Goal: Information Seeking & Learning: Learn about a topic

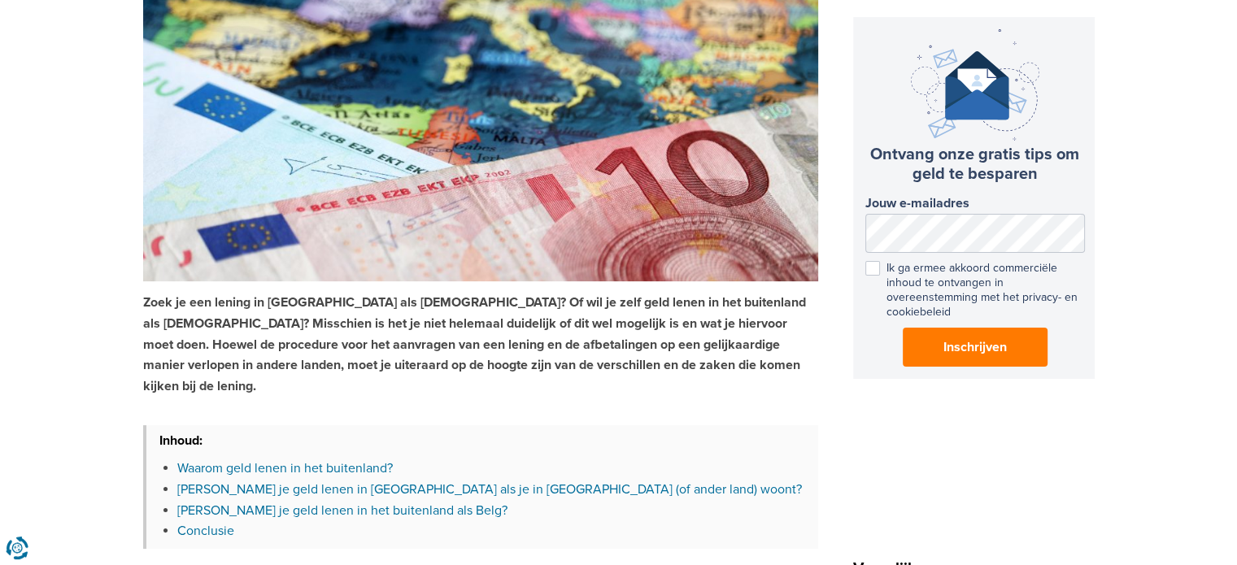
scroll to position [325, 0]
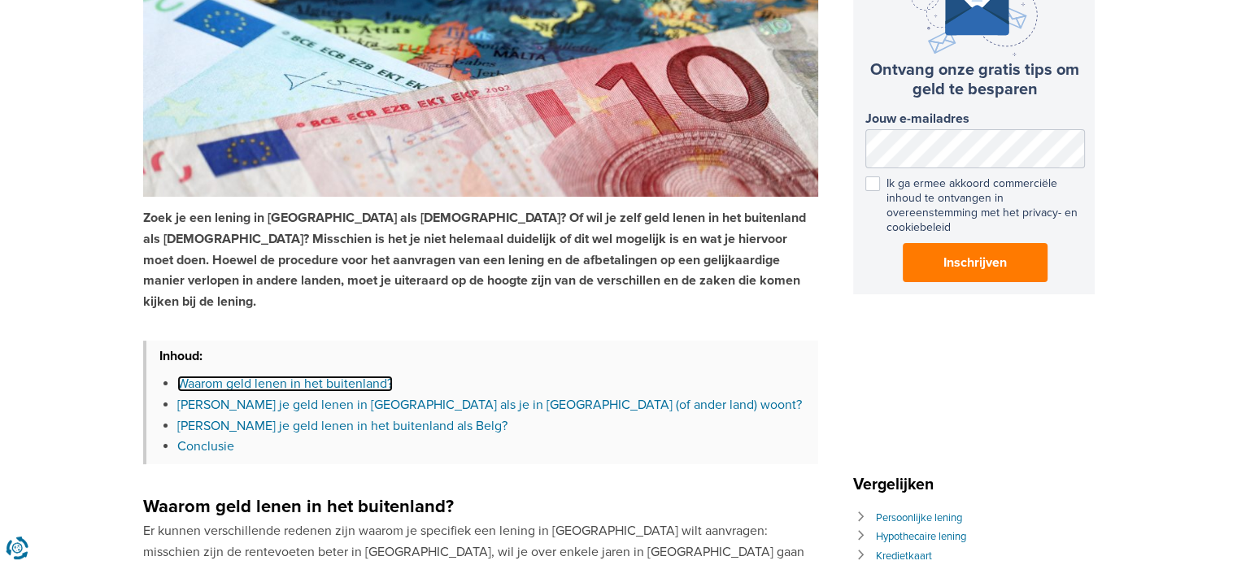
click at [316, 376] on link "Waarom geld lenen in het buitenland?" at bounding box center [285, 384] width 216 height 16
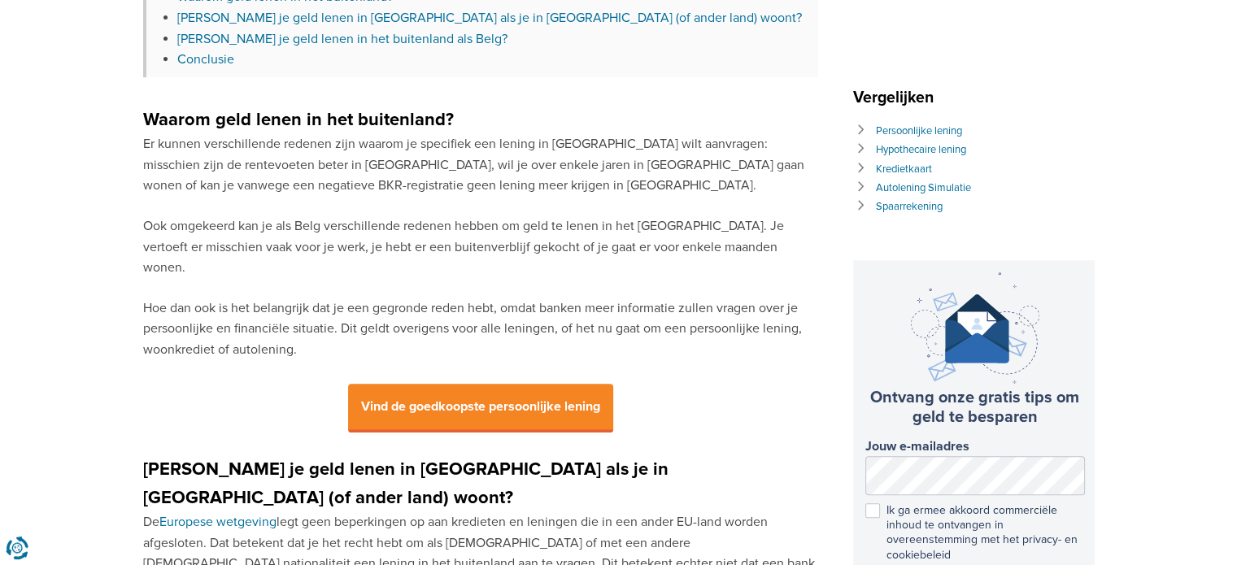
scroll to position [797, 0]
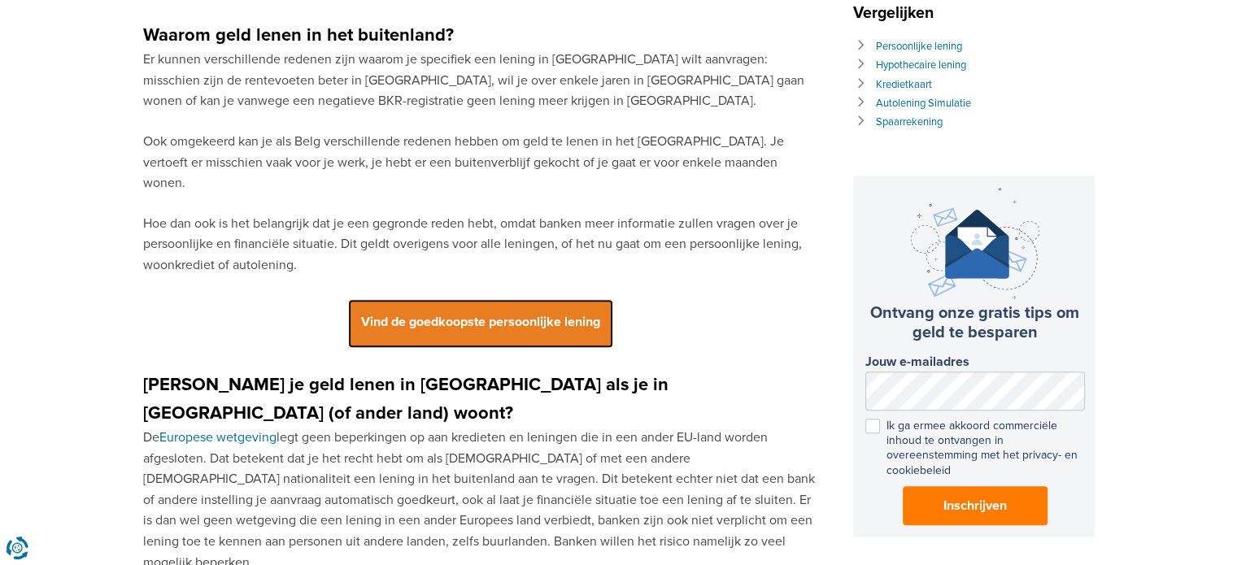
click at [564, 299] on span "Vind de goedkoopste persoonlijke lening" at bounding box center [480, 323] width 265 height 49
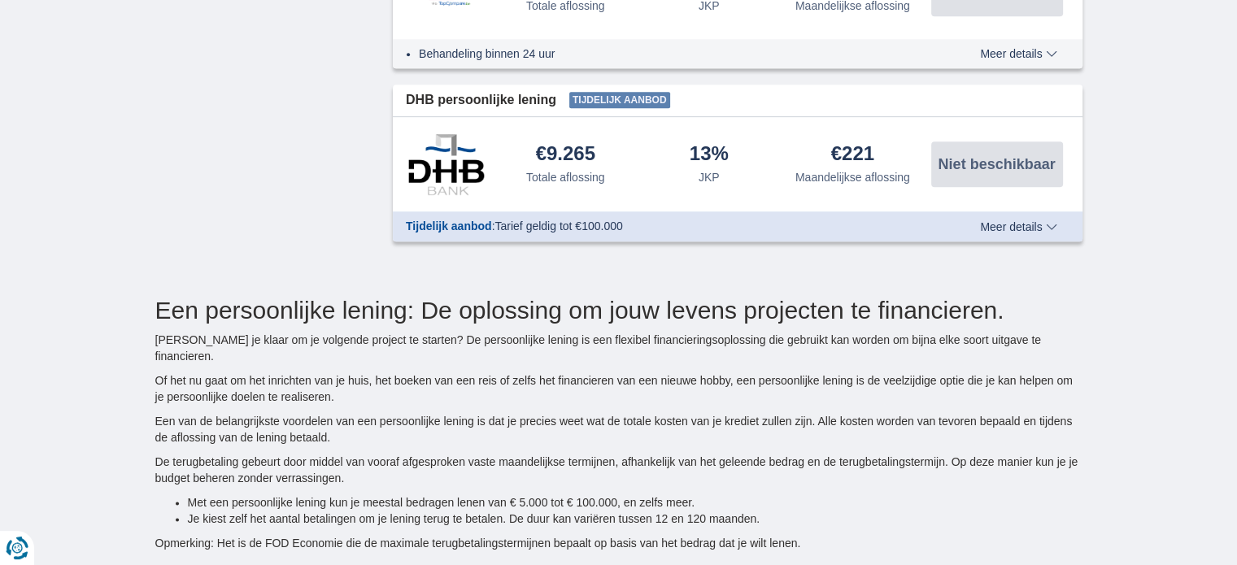
scroll to position [1952, 0]
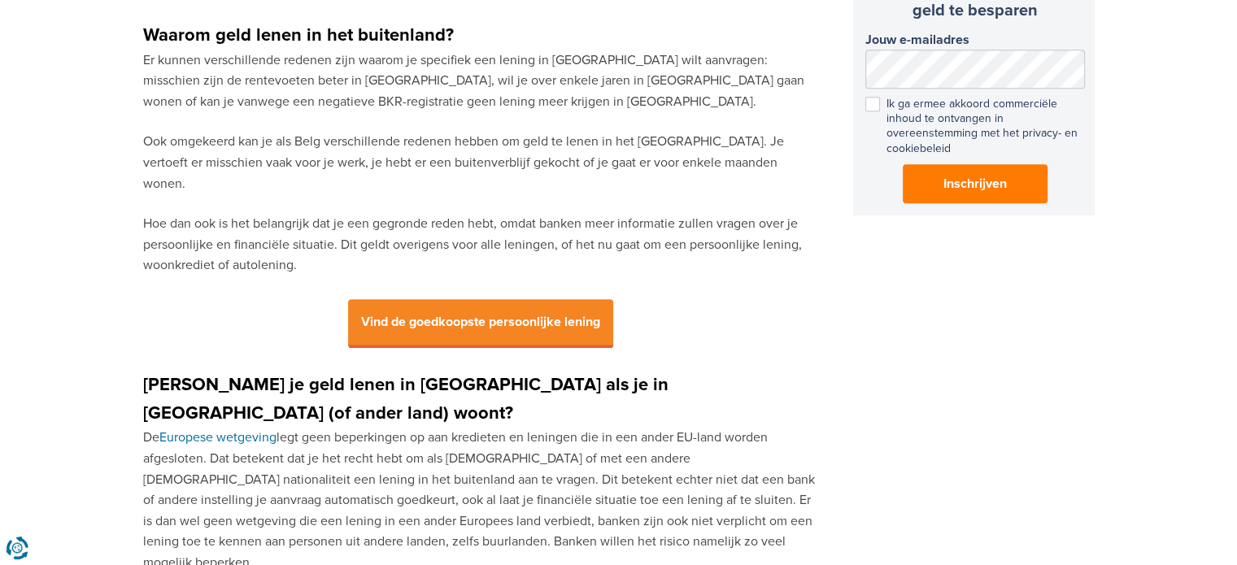
scroll to position [325, 0]
